Goal: Task Accomplishment & Management: Manage account settings

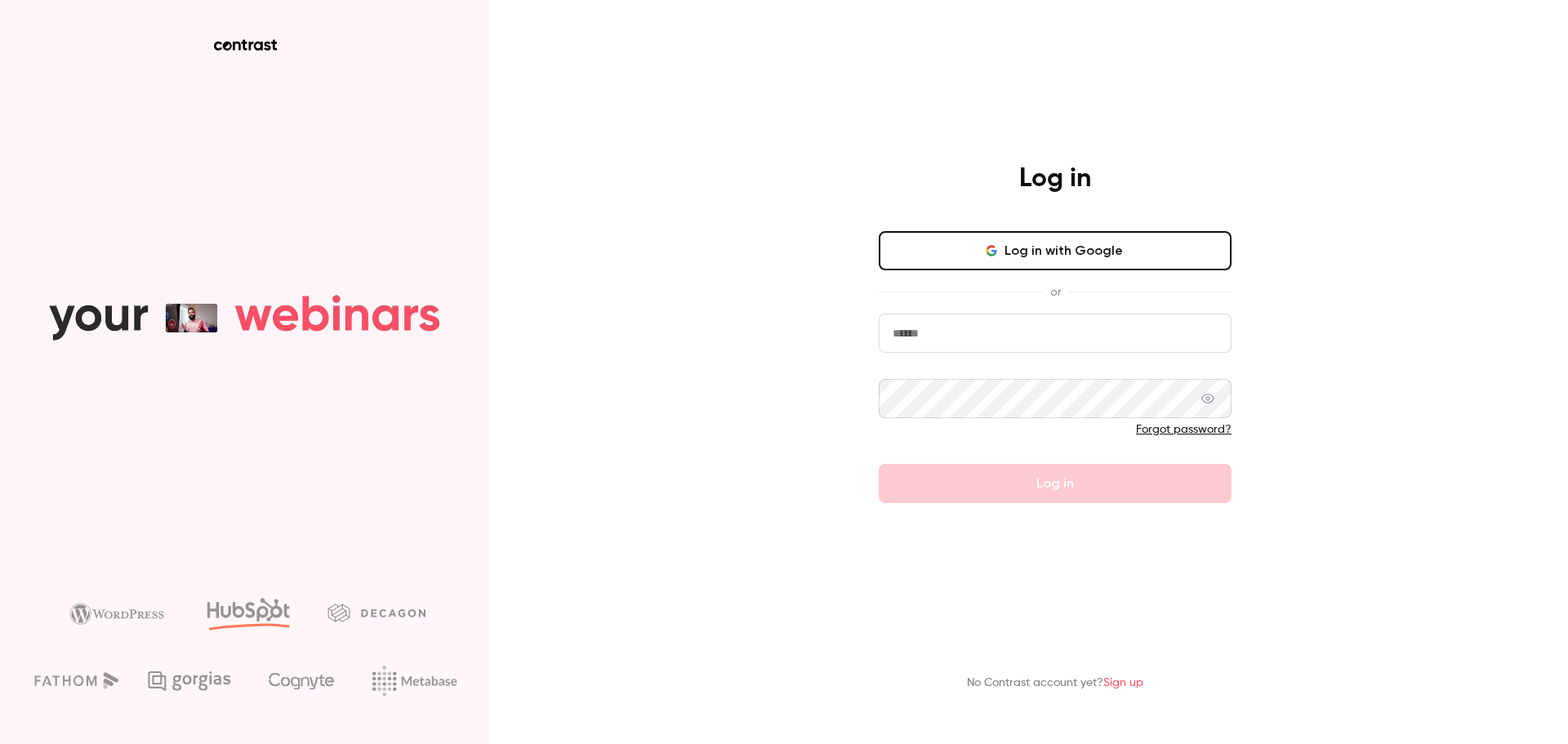
click at [1055, 246] on button "Log in with Google" at bounding box center [1054, 251] width 352 height 39
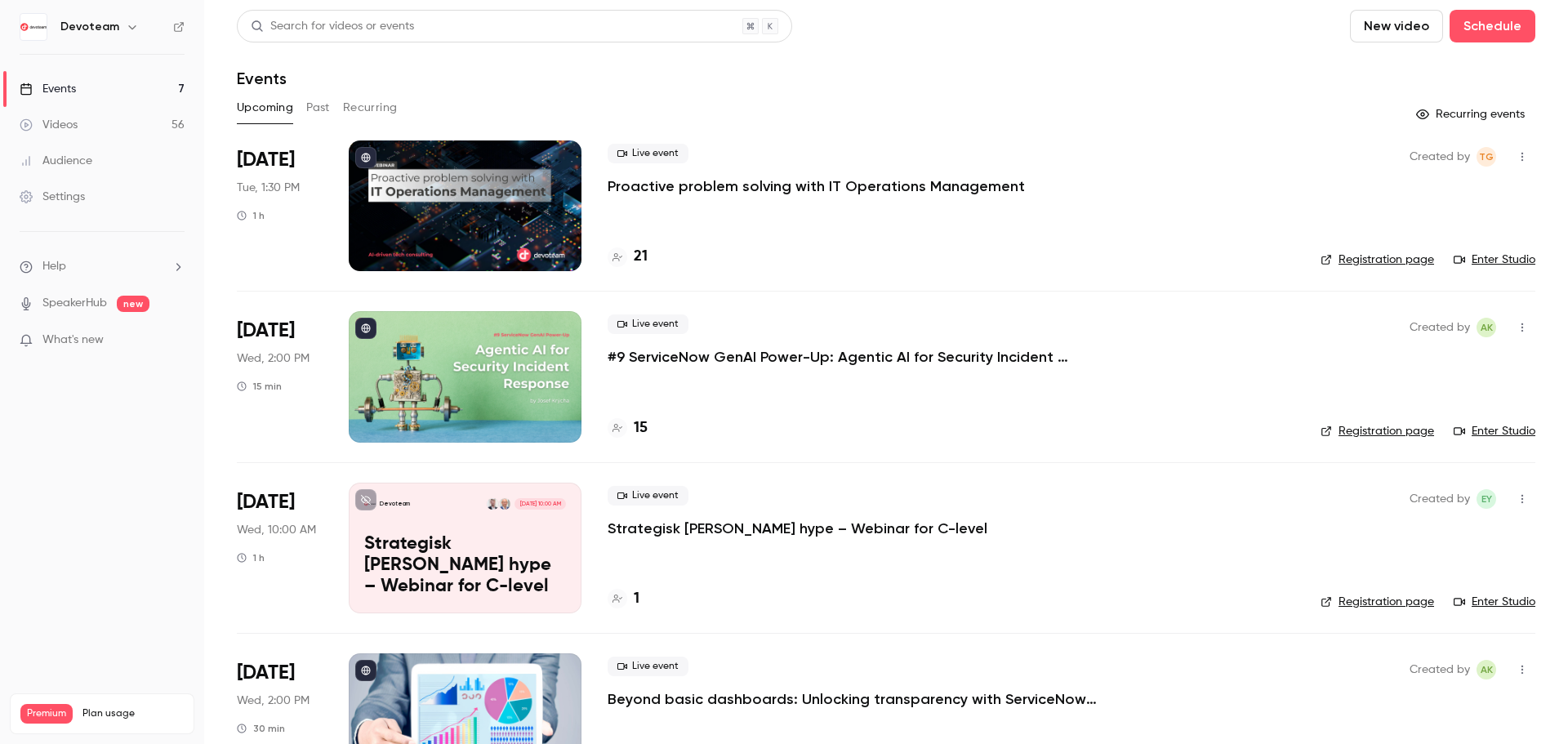
click at [1515, 155] on icon "button" at bounding box center [1522, 157] width 13 height 11
click at [958, 242] on div at bounding box center [784, 372] width 1568 height 744
click at [1515, 152] on icon "button" at bounding box center [1522, 157] width 13 height 11
click at [1434, 222] on li "Invite to Studio" at bounding box center [1434, 241] width 177 height 43
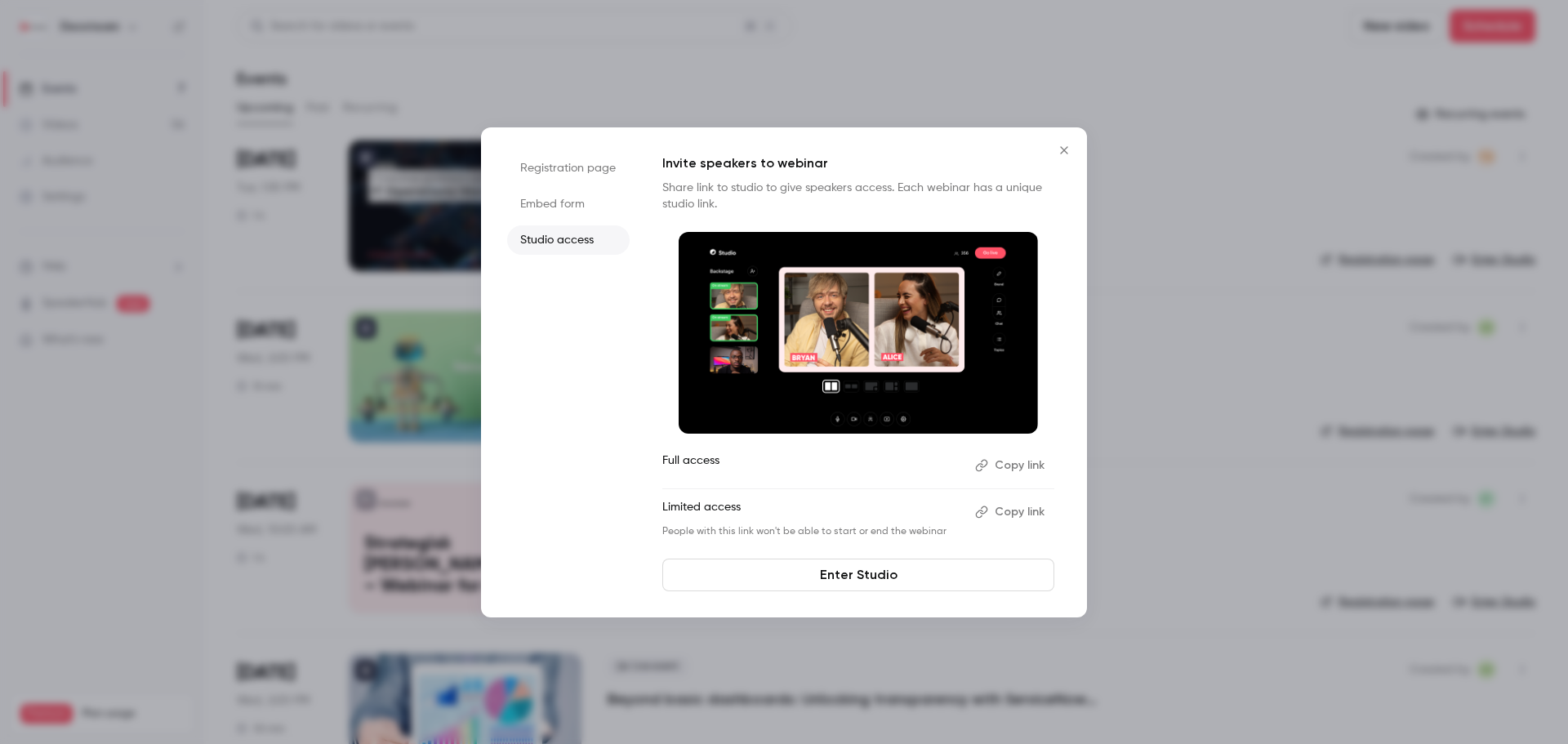
click at [1024, 511] on button "Copy link" at bounding box center [1011, 512] width 86 height 26
click at [1064, 153] on icon "Close" at bounding box center [1063, 151] width 20 height 13
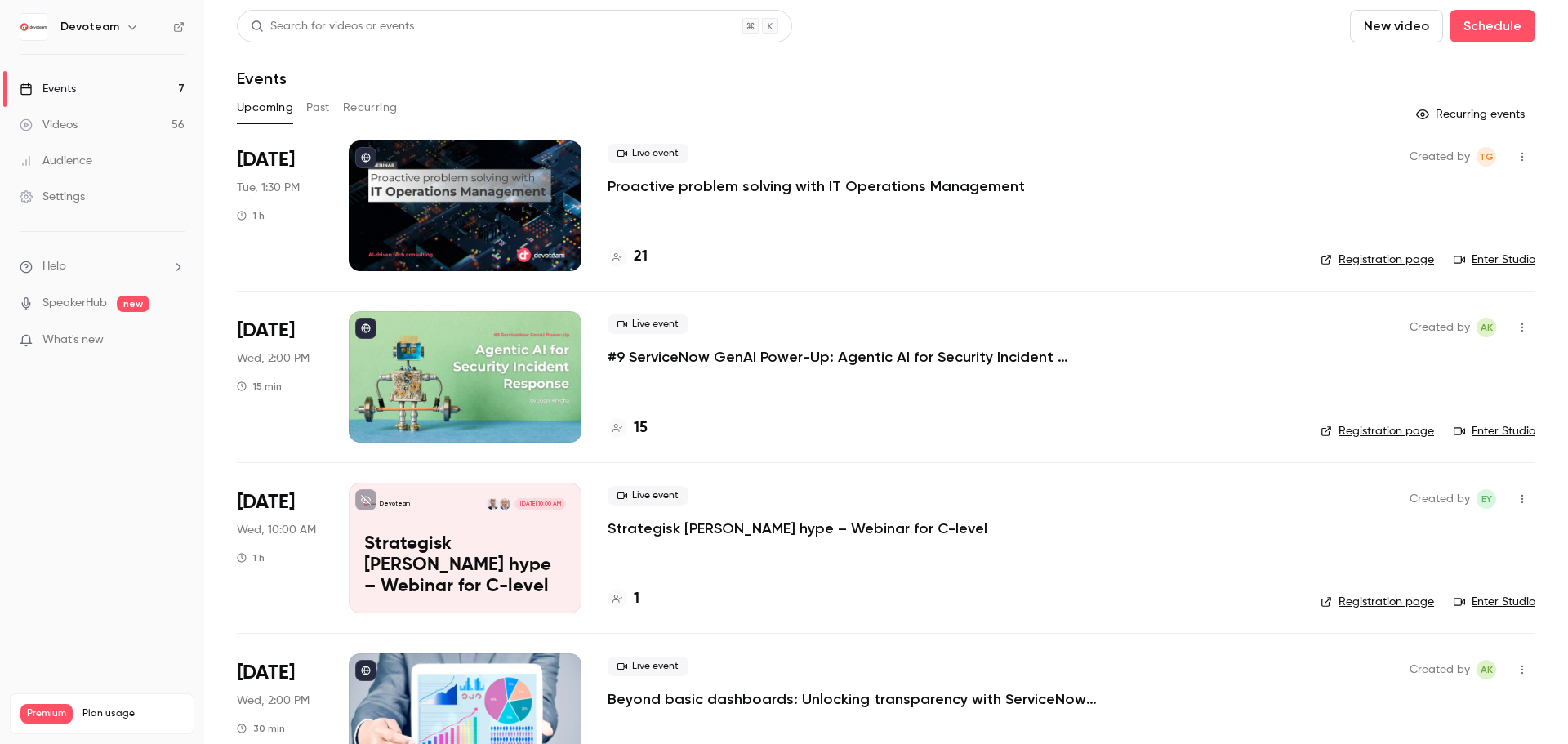
click at [1509, 145] on button "button" at bounding box center [1522, 157] width 26 height 26
click at [1210, 130] on div at bounding box center [784, 372] width 1568 height 744
click at [1492, 20] on button "Schedule" at bounding box center [1492, 26] width 86 height 33
click at [1452, 72] on div "One time event" at bounding box center [1447, 72] width 125 height 17
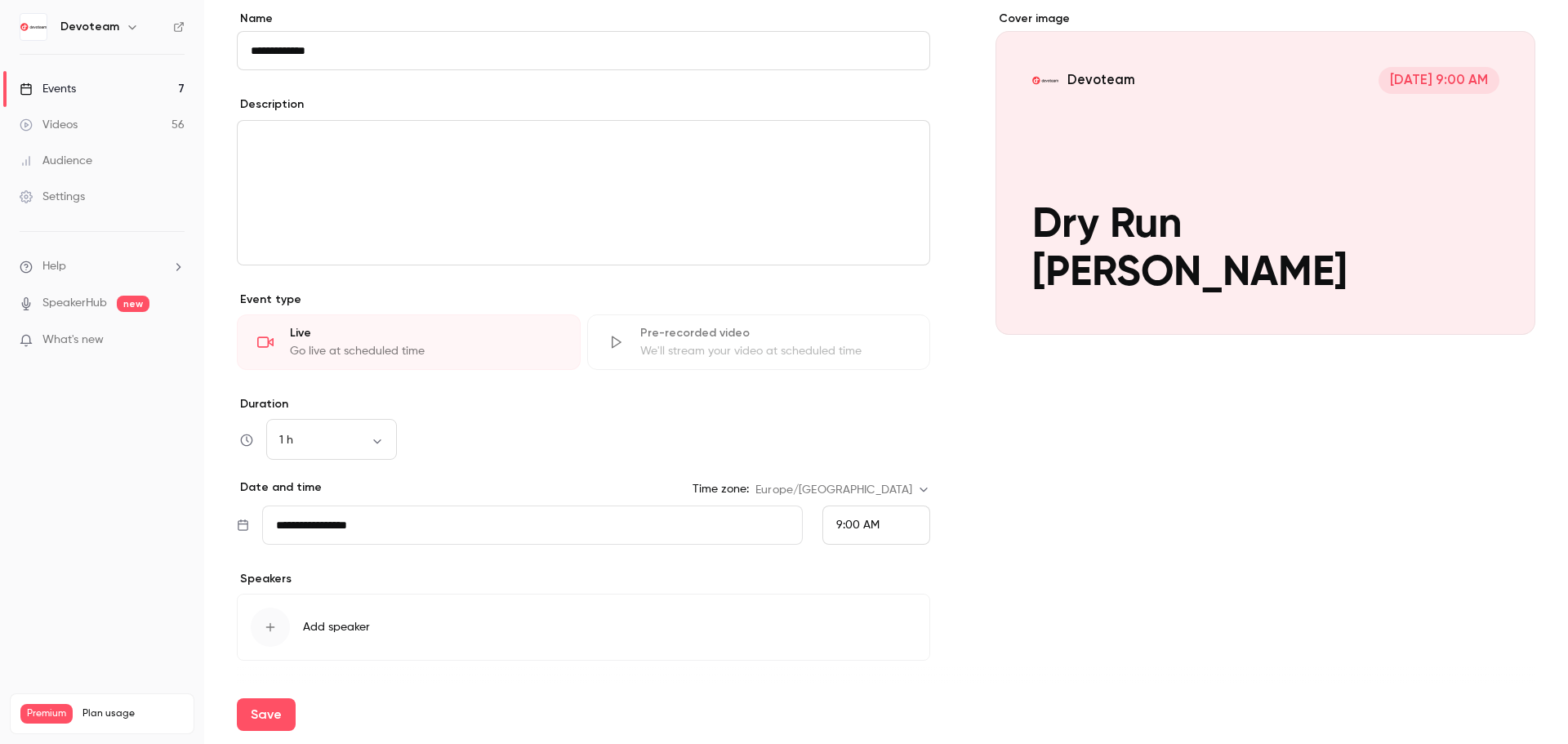
scroll to position [184, 0]
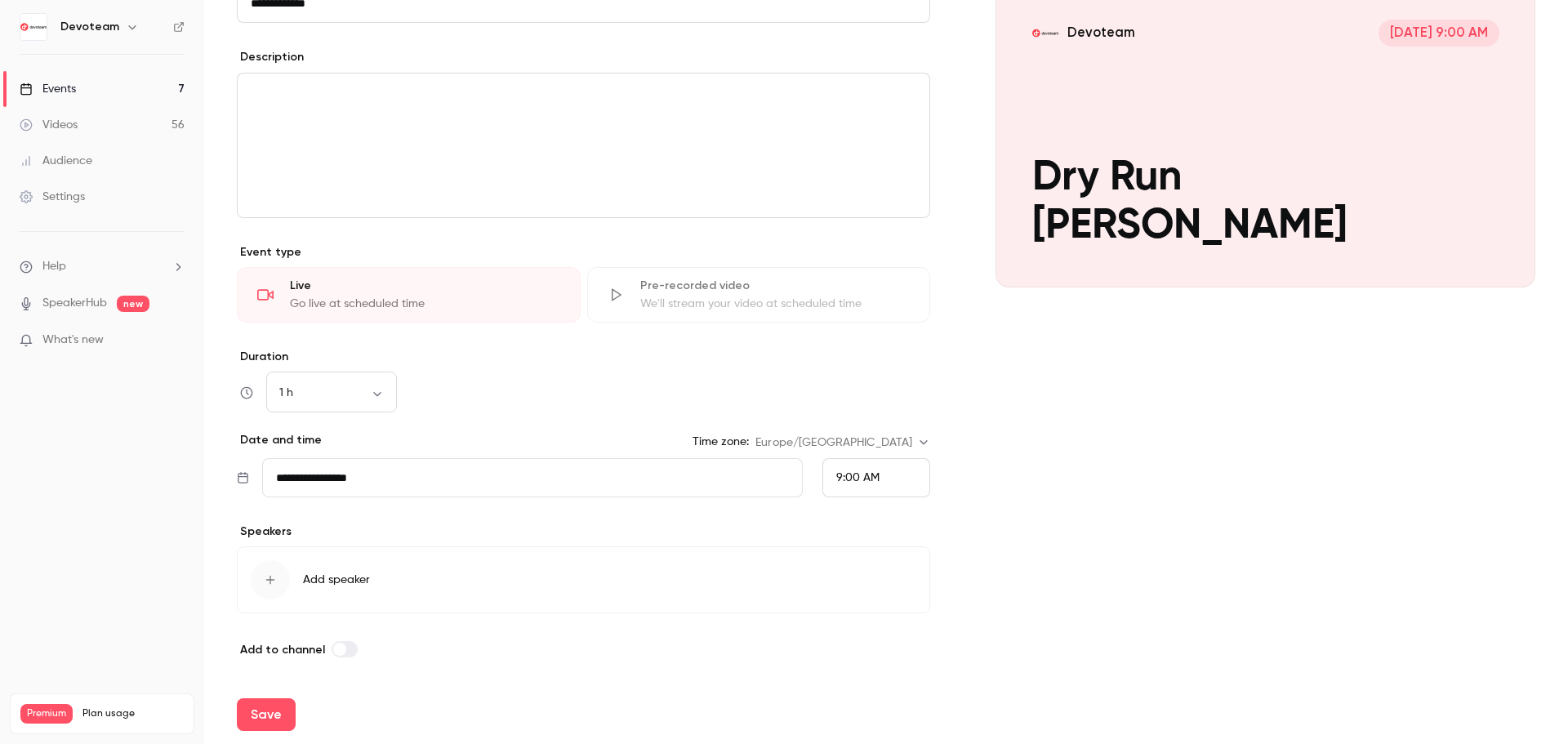
type input "**********"
click at [837, 475] on span "9:00 AM" at bounding box center [858, 478] width 44 height 11
drag, startPoint x: 871, startPoint y: 400, endPoint x: 357, endPoint y: 389, distance: 514.1
click at [871, 400] on span "9:30 AM" at bounding box center [850, 399] width 43 height 11
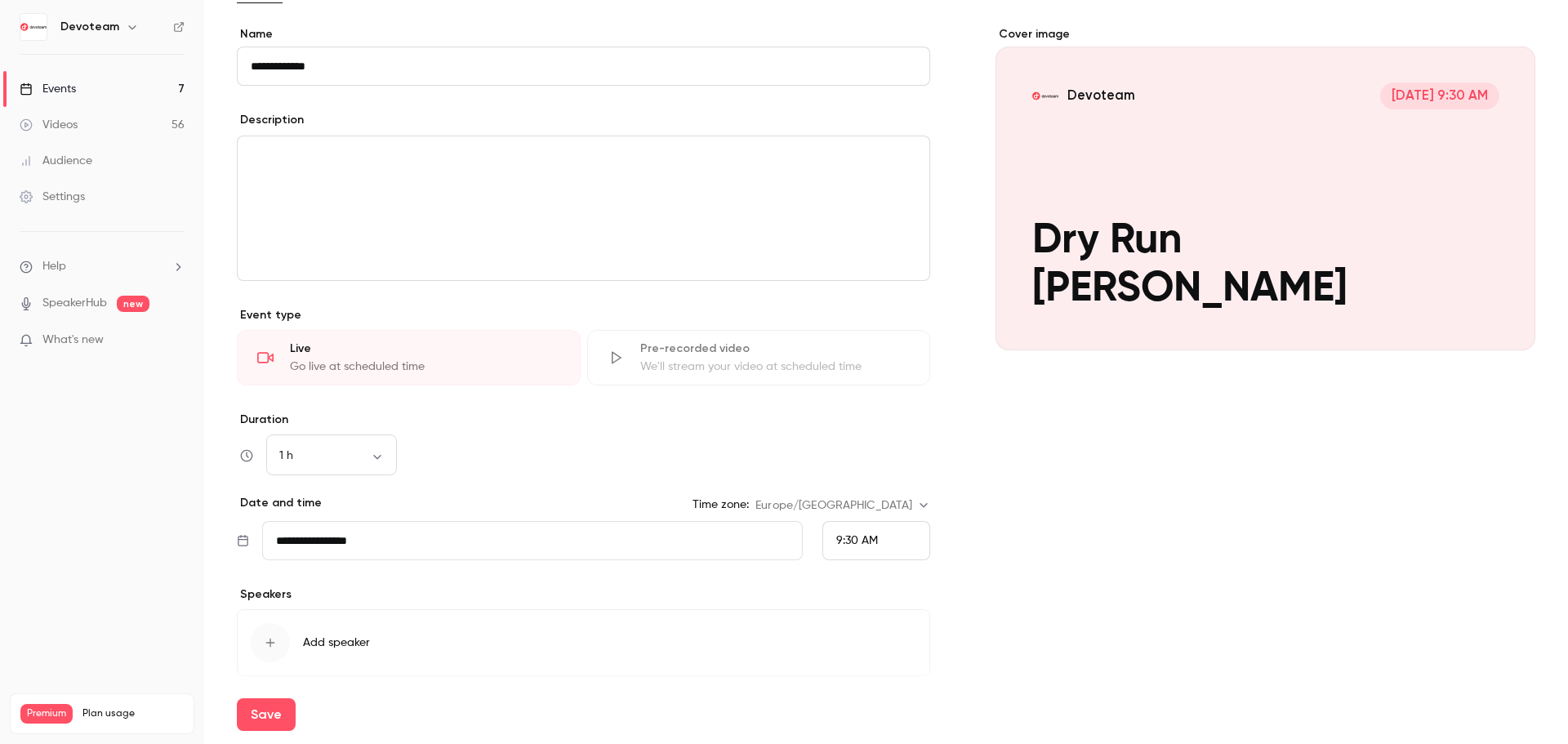
scroll to position [0, 0]
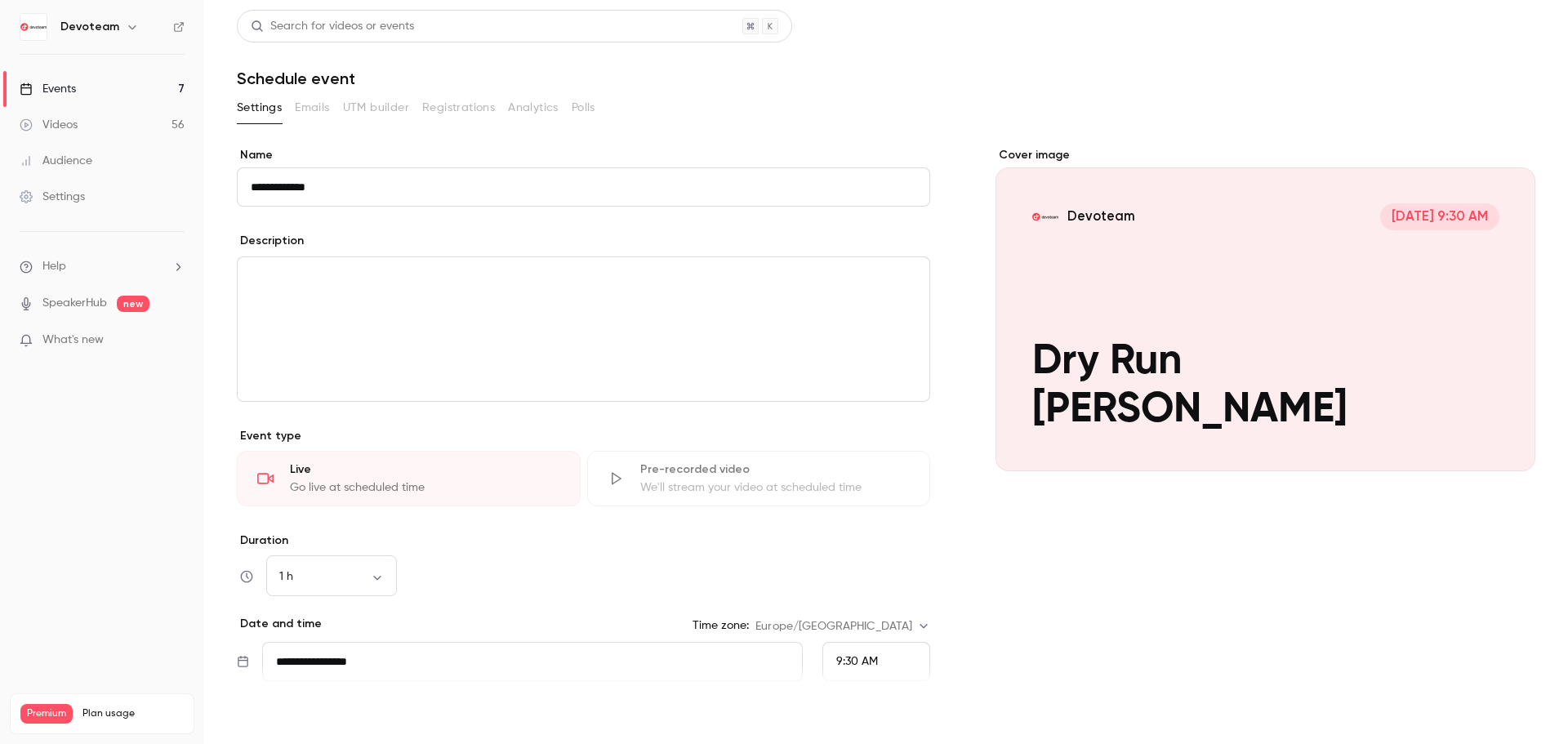
click at [273, 699] on button "Save" at bounding box center [266, 714] width 59 height 33
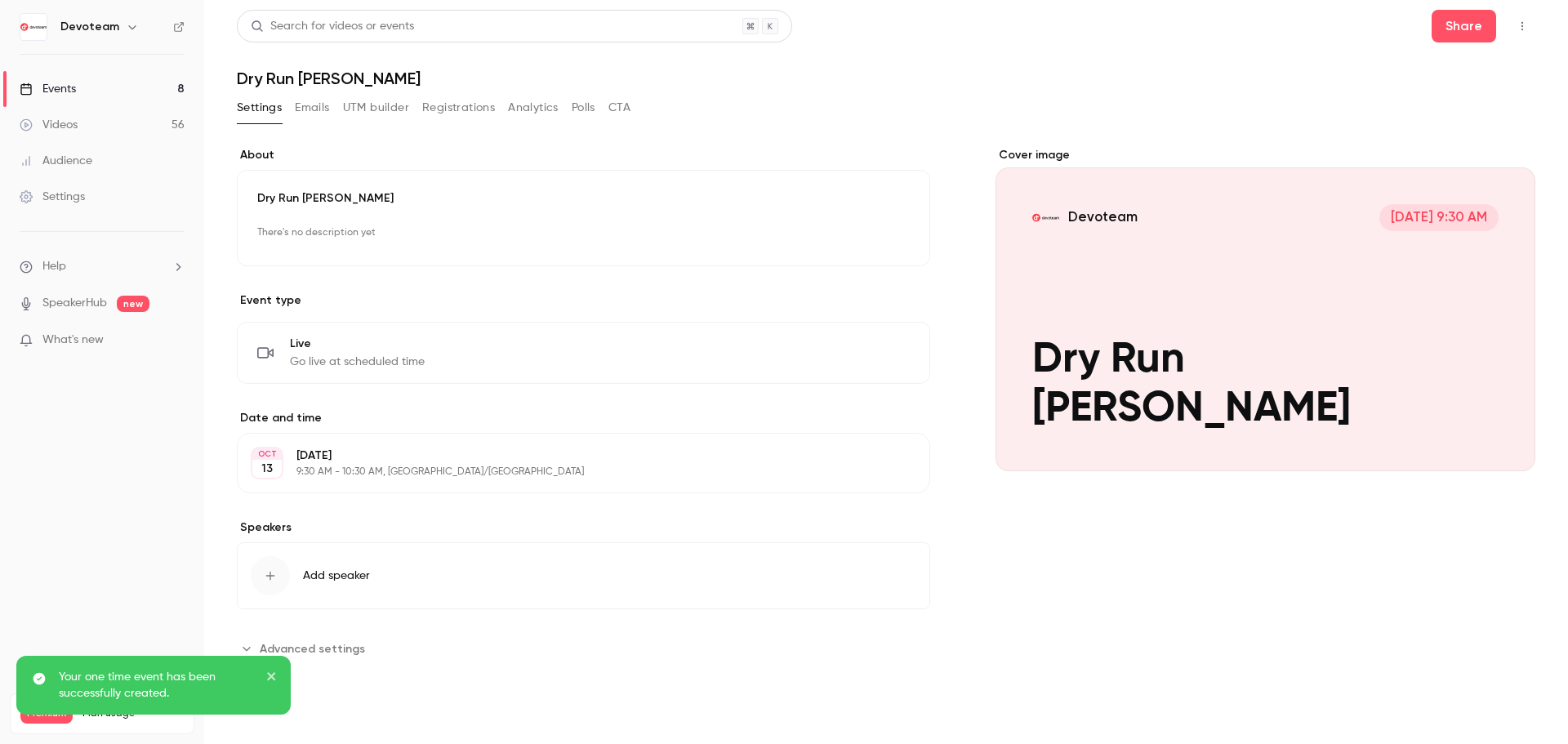
click at [95, 84] on link "Events 8" at bounding box center [102, 88] width 204 height 36
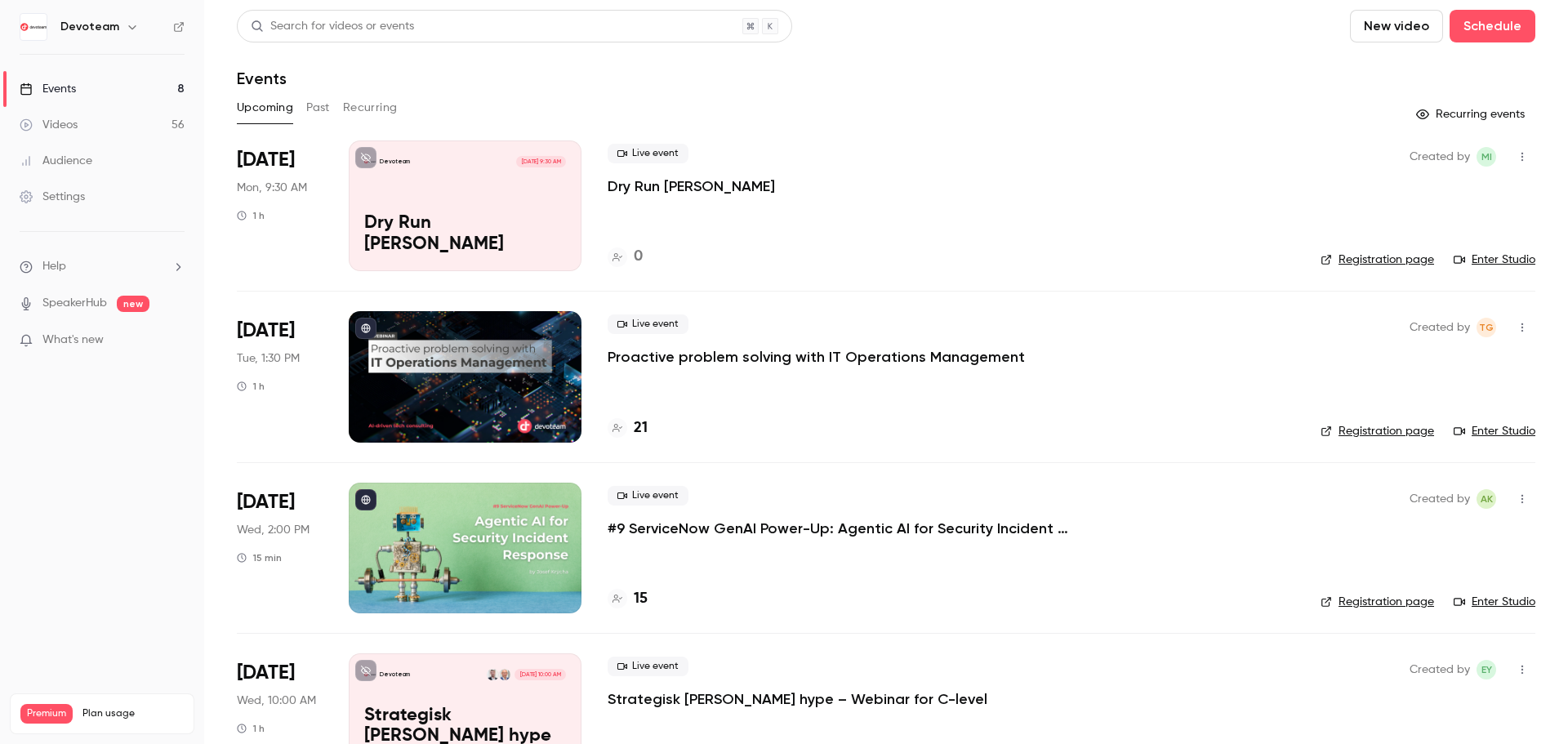
click at [1474, 259] on link "Enter Studio" at bounding box center [1495, 260] width 82 height 17
click at [1515, 158] on icon "button" at bounding box center [1522, 157] width 13 height 11
click at [1405, 236] on div "Invite to Studio" at bounding box center [1447, 241] width 125 height 17
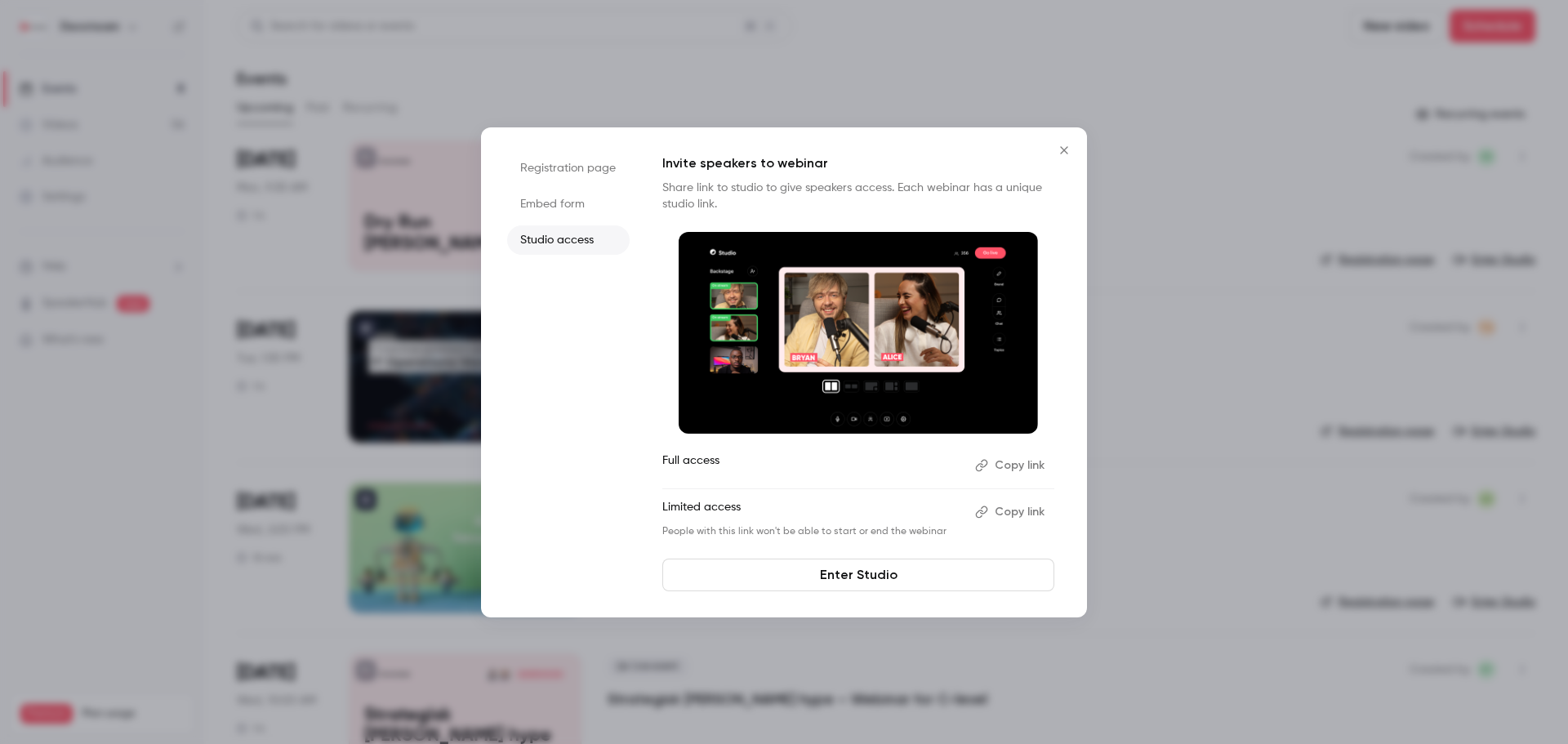
click at [1024, 516] on button "Copy link" at bounding box center [1011, 512] width 86 height 26
click at [1065, 150] on icon "Close" at bounding box center [1063, 151] width 20 height 13
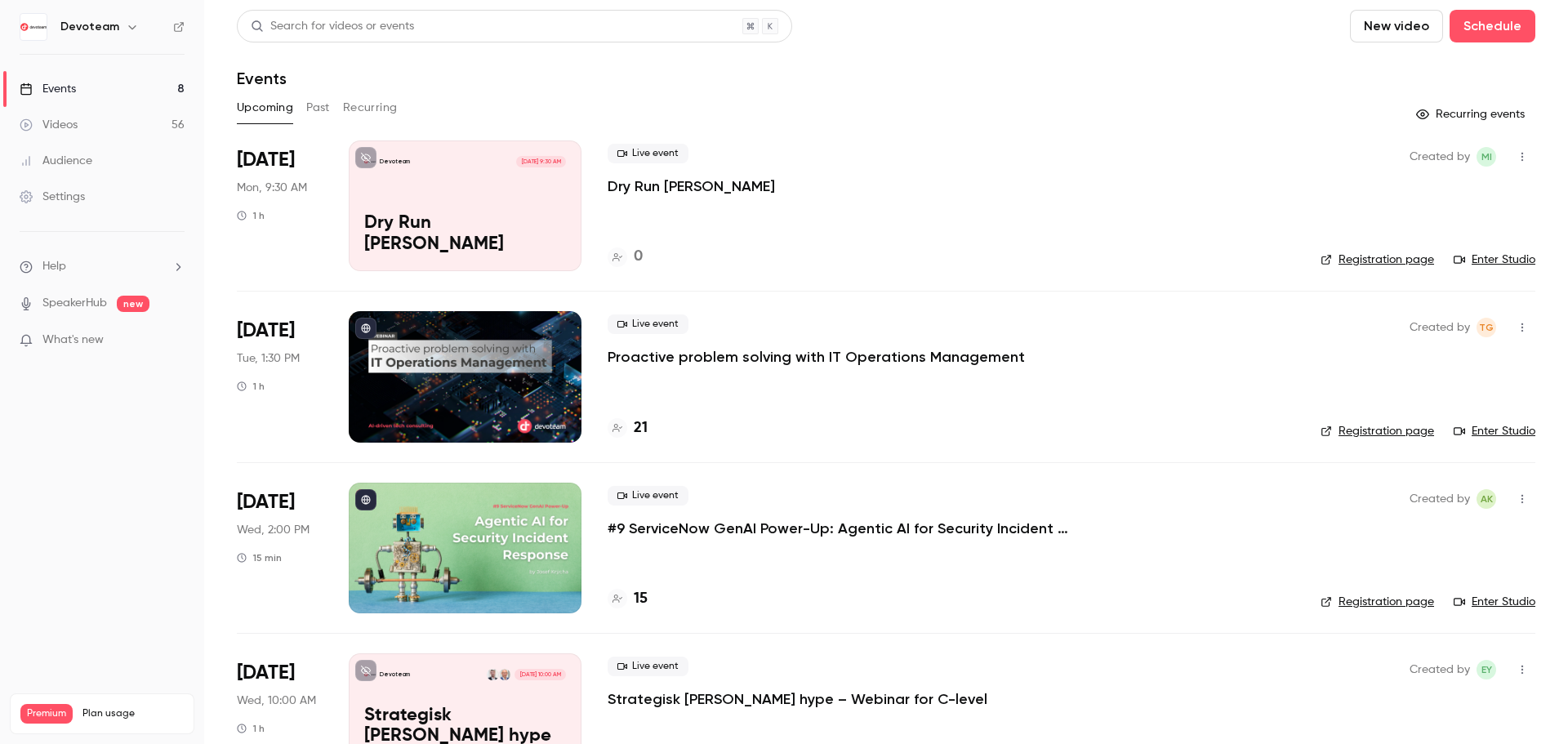
click at [1480, 259] on link "Enter Studio" at bounding box center [1495, 260] width 82 height 17
click at [78, 134] on link "Videos 56" at bounding box center [102, 125] width 204 height 36
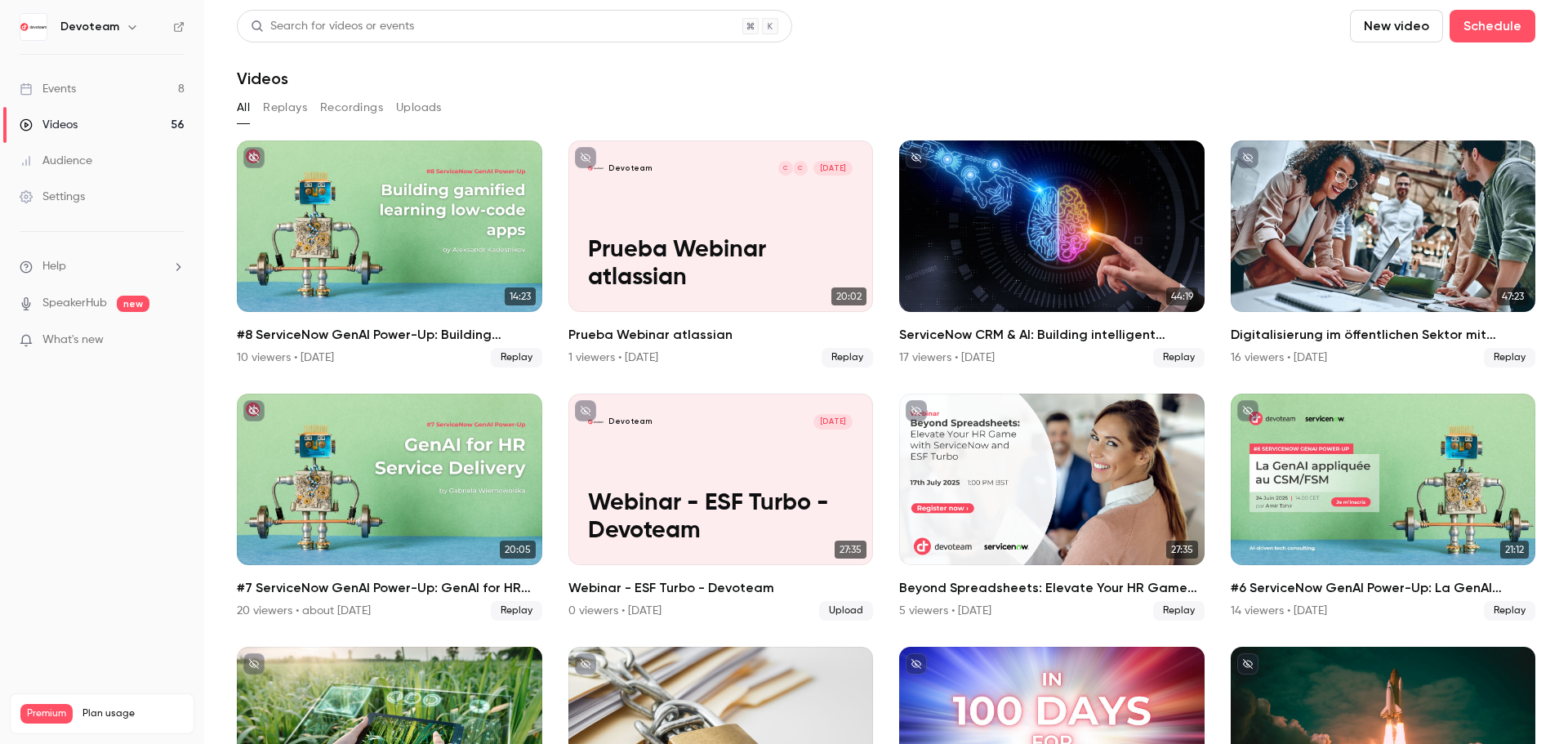
click at [362, 112] on button "Recordings" at bounding box center [351, 108] width 63 height 26
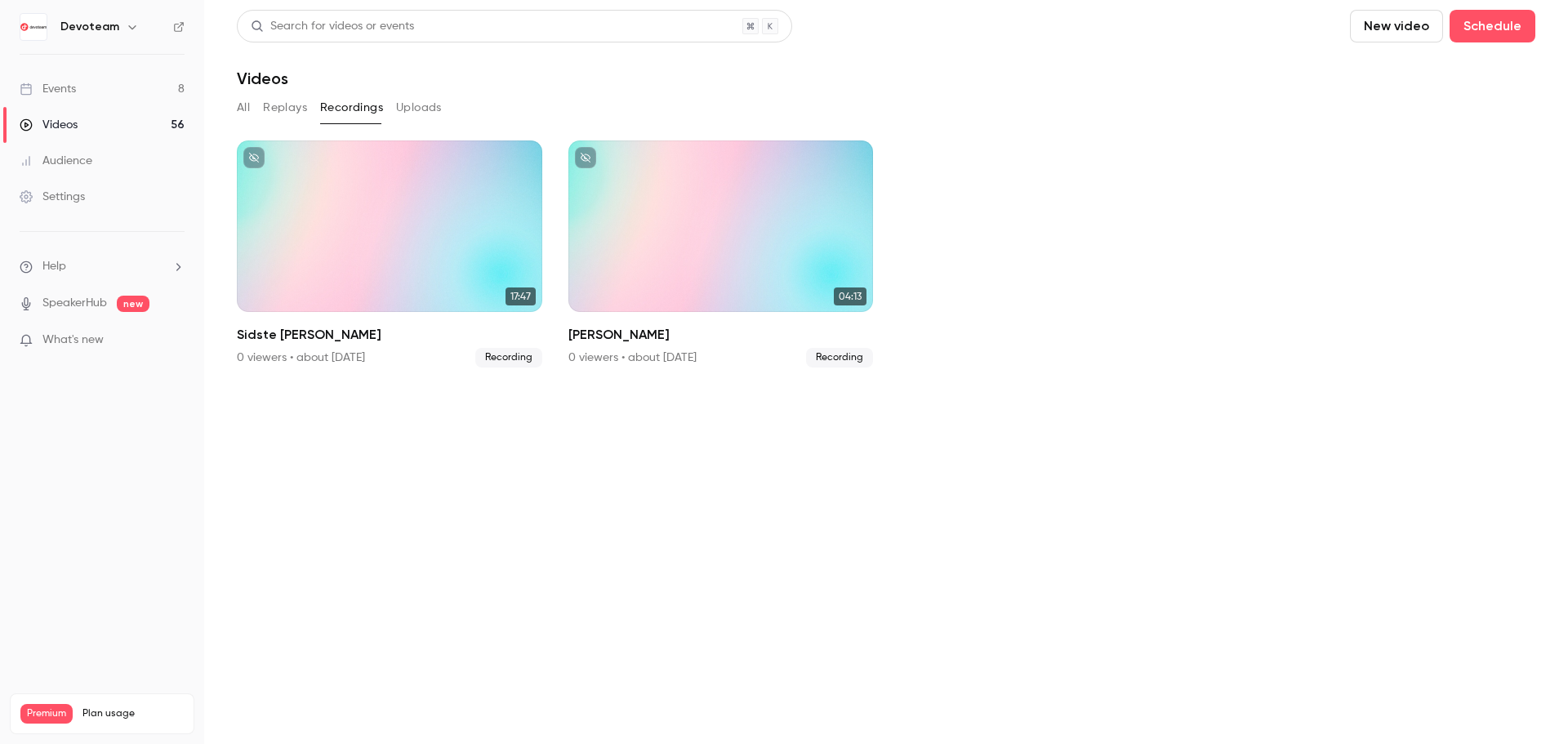
click at [235, 115] on main "Search for videos or events New video Schedule Videos All Replays Recordings Up…" at bounding box center [886, 372] width 1364 height 744
click at [242, 110] on button "All" at bounding box center [244, 108] width 13 height 26
